Goal: Book appointment/travel/reservation

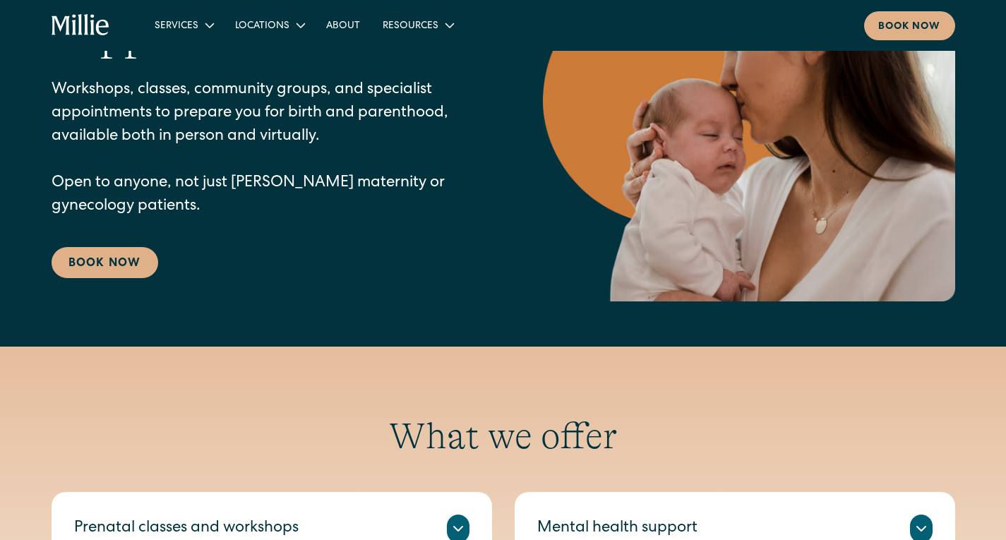
scroll to position [565, 0]
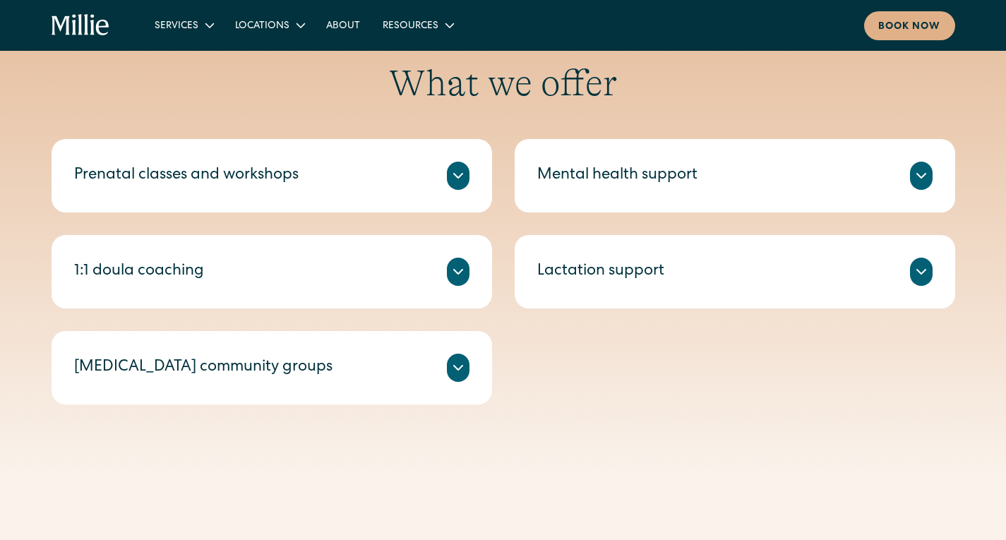
click at [453, 378] on div at bounding box center [458, 368] width 23 height 28
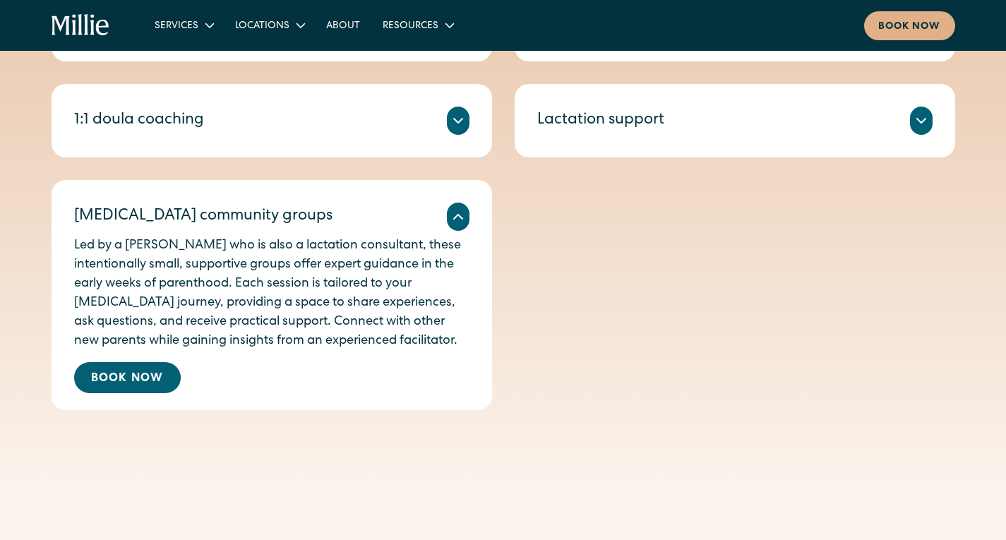
scroll to position [777, 0]
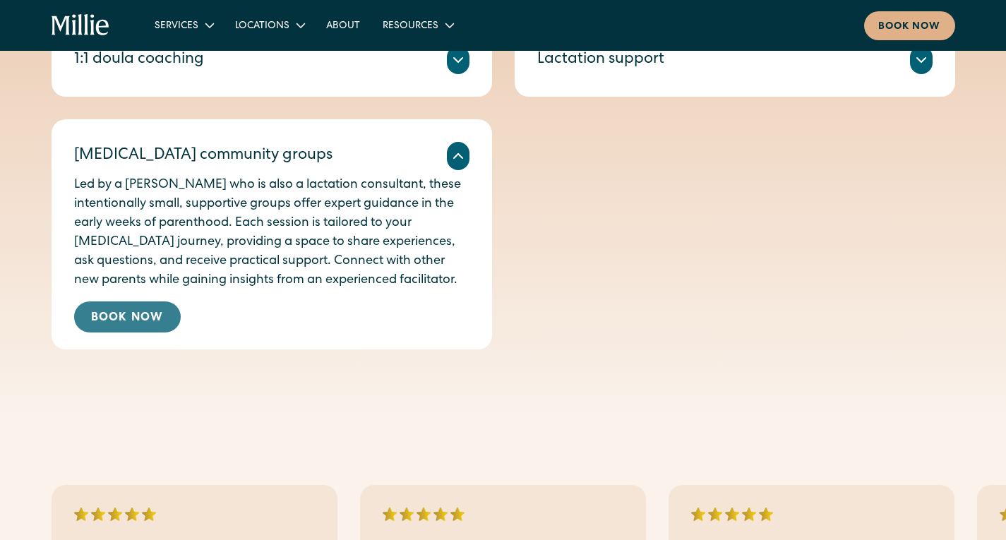
click at [132, 324] on link "Book Now" at bounding box center [127, 316] width 107 height 31
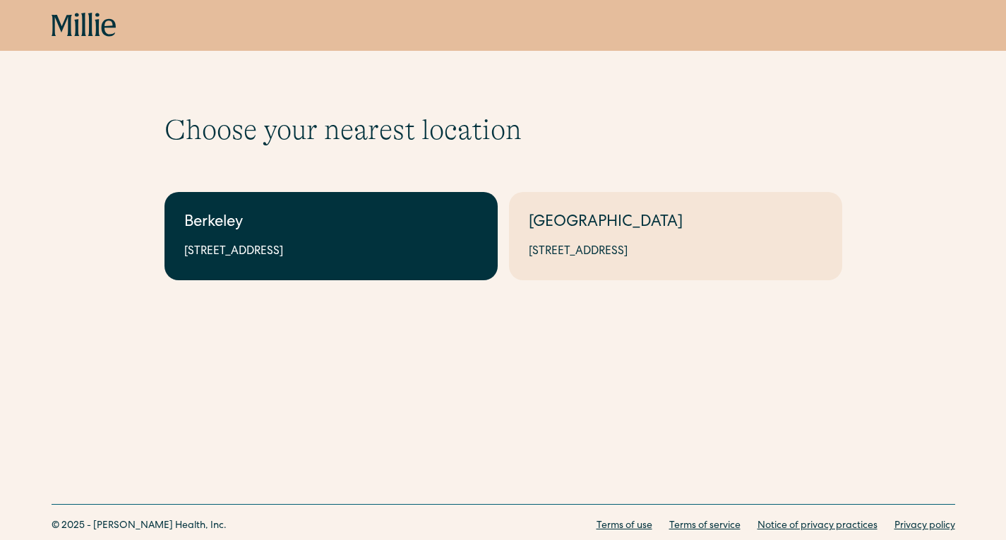
click at [313, 242] on link "Berkeley [STREET_ADDRESS]" at bounding box center [330, 236] width 333 height 88
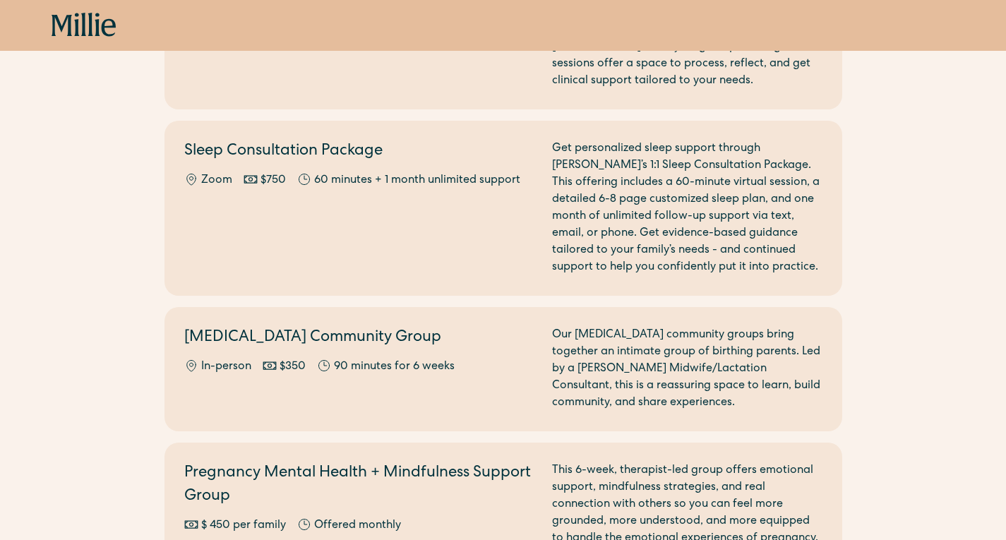
scroll to position [1553, 0]
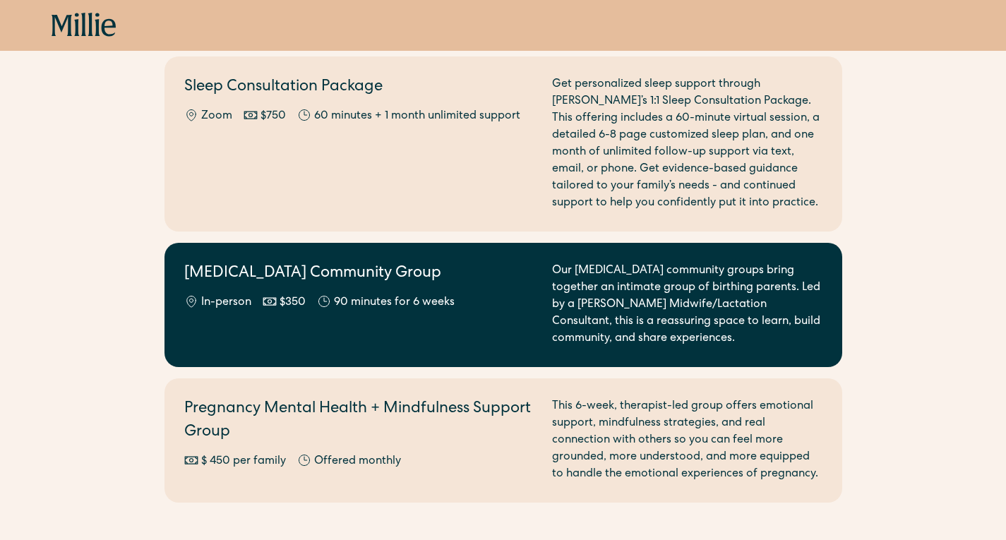
click at [589, 301] on div "Our postpartum community groups bring together an intimate group of birthing pa…" at bounding box center [687, 305] width 270 height 85
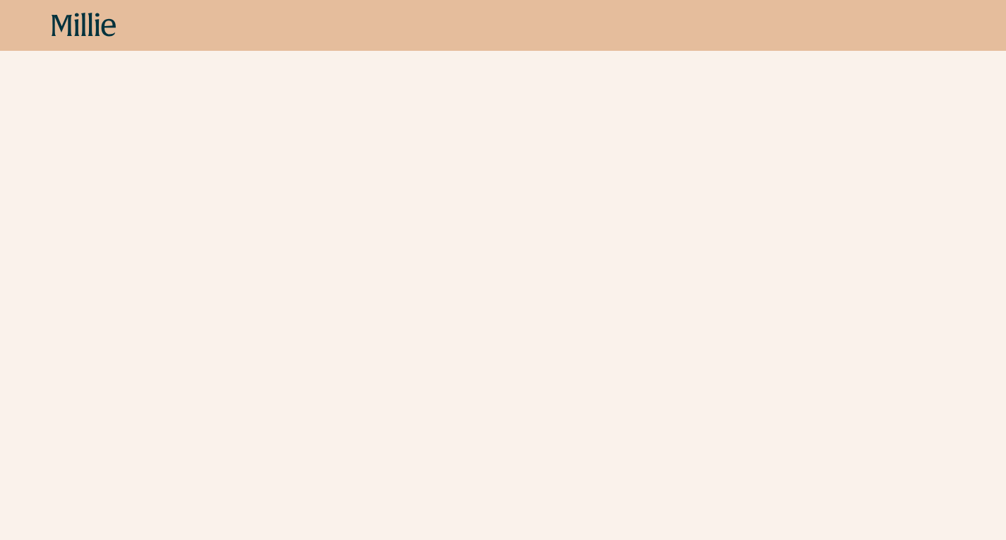
scroll to position [777, 0]
